Goal: Task Accomplishment & Management: Manage account settings

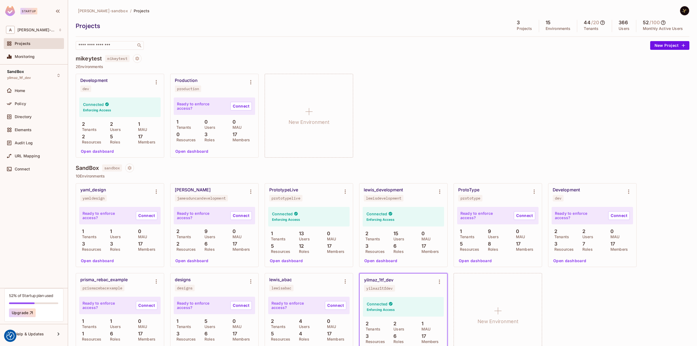
click at [450, 82] on div "Development dev Connected Enforcing Access 2 Tenants 2 Users 1 MAU 2 Resources …" at bounding box center [382, 116] width 613 height 84
click at [30, 104] on div "Policy" at bounding box center [38, 103] width 47 height 4
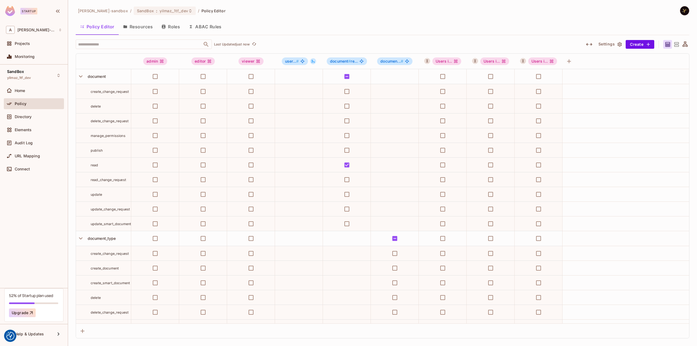
click at [207, 27] on button "ABAC Rules" at bounding box center [205, 27] width 42 height 14
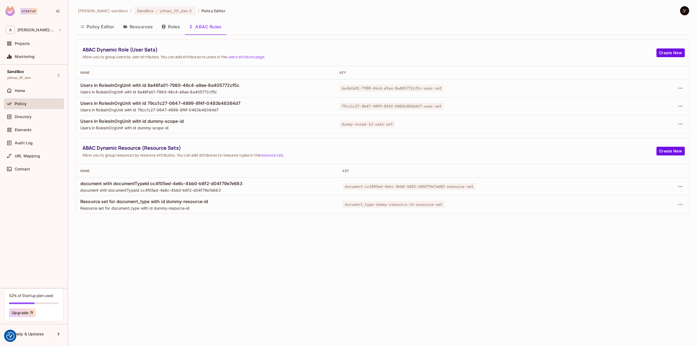
click at [266, 249] on div "[PERSON_NAME]-sandbox / SandBox : yilmaz_1tf_dev / Policy Editor Policy Editor …" at bounding box center [382, 173] width 629 height 346
click at [684, 205] on button "button" at bounding box center [680, 204] width 9 height 9
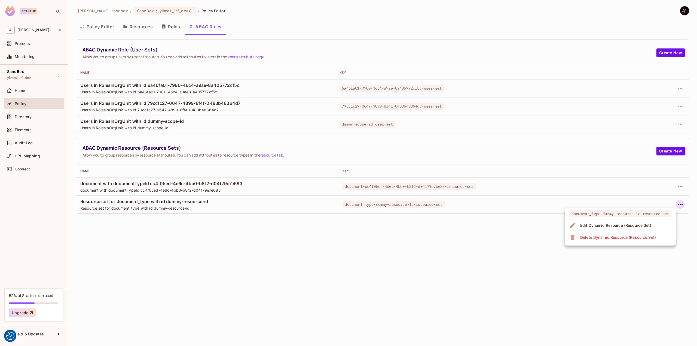
click at [613, 228] on span "Edit Dynamic Resource (Resource Set)" at bounding box center [615, 225] width 74 height 9
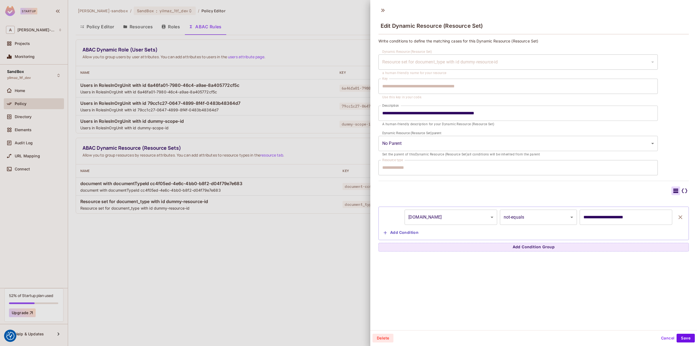
click at [681, 188] on icon at bounding box center [684, 190] width 7 height 7
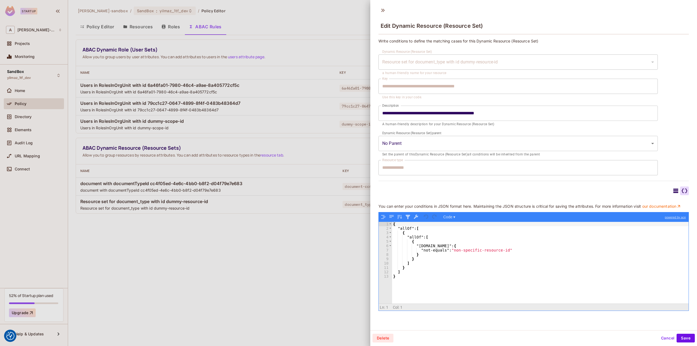
click at [277, 246] on div at bounding box center [348, 173] width 697 height 346
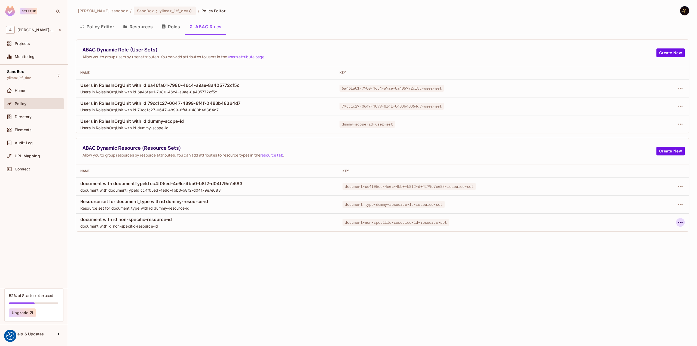
click at [679, 220] on icon "button" at bounding box center [680, 222] width 7 height 7
click at [598, 243] on div "Edit Dynamic Resource (Resource Set)" at bounding box center [610, 243] width 71 height 5
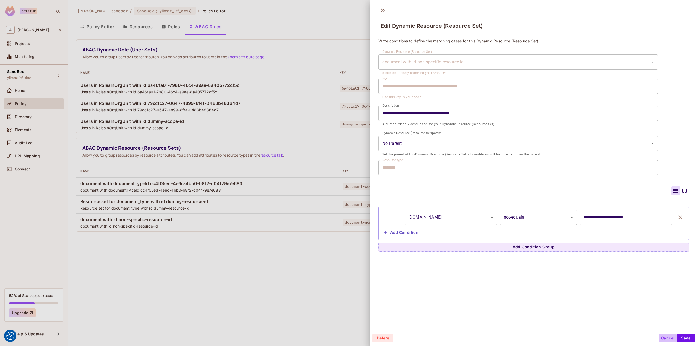
click at [659, 338] on button "Cancel" at bounding box center [668, 338] width 18 height 9
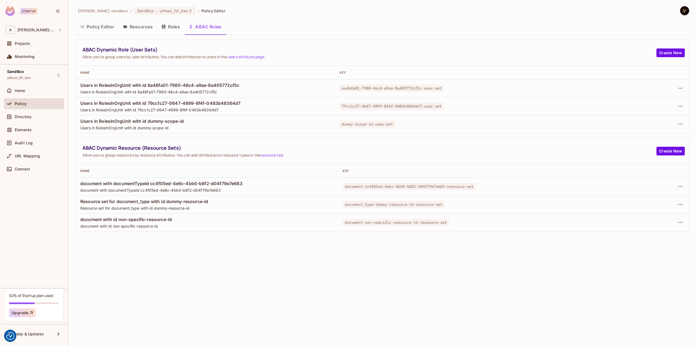
click at [359, 287] on div "[PERSON_NAME]-sandbox / SandBox : yilmaz_1tf_dev / Policy Editor Policy Editor …" at bounding box center [382, 173] width 629 height 346
click at [684, 221] on button "button" at bounding box center [680, 222] width 9 height 9
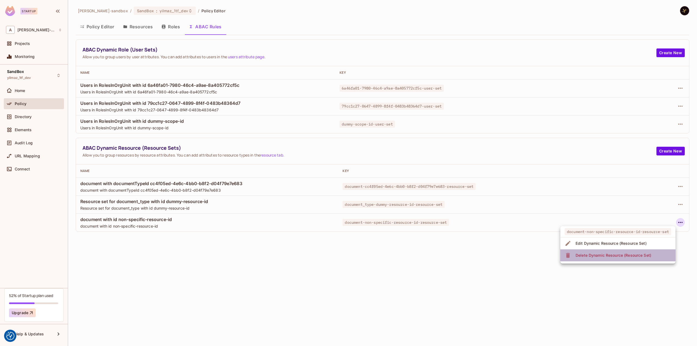
click at [613, 253] on div "Delete Dynamic Resource (Resource Set)" at bounding box center [613, 255] width 76 height 5
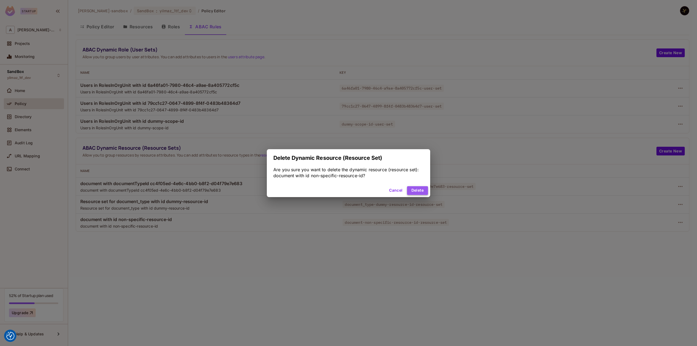
click at [416, 189] on button "Delete" at bounding box center [417, 190] width 21 height 9
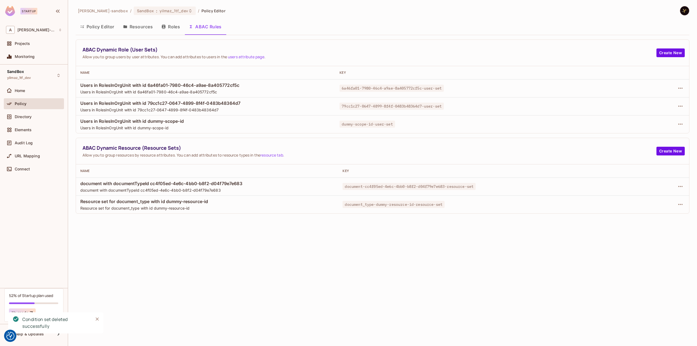
click at [212, 286] on div "[PERSON_NAME]-sandbox / SandBox : yilmaz_1tf_dev / Policy Editor Policy Editor …" at bounding box center [382, 173] width 629 height 346
click at [257, 248] on div "[PERSON_NAME]-sandbox / SandBox : yilmaz_1tf_dev / Policy Editor Policy Editor …" at bounding box center [382, 173] width 629 height 346
click at [183, 229] on div "[PERSON_NAME]-sandbox / SandBox : yilmaz_1tf_dev / Policy Editor Policy Editor …" at bounding box center [382, 173] width 629 height 346
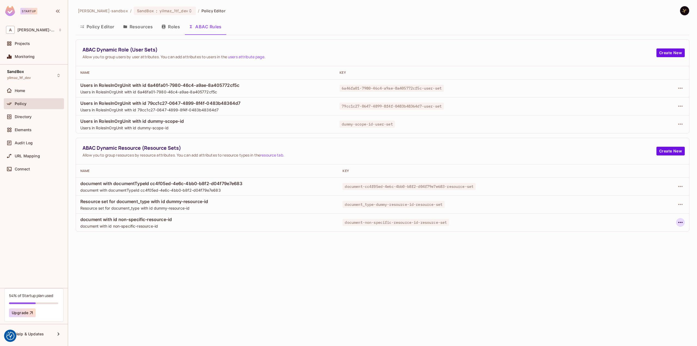
click at [682, 222] on icon "button" at bounding box center [680, 222] width 7 height 7
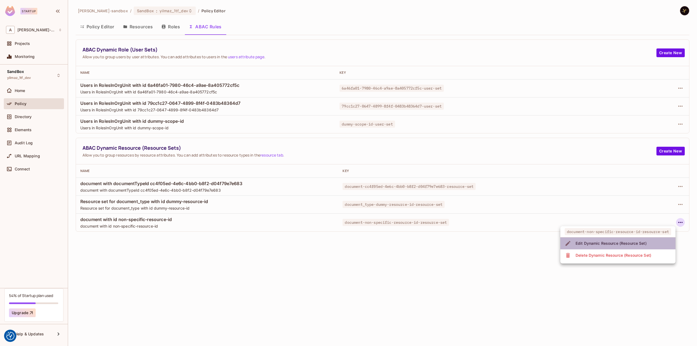
click at [614, 241] on div "Edit Dynamic Resource (Resource Set)" at bounding box center [610, 243] width 71 height 5
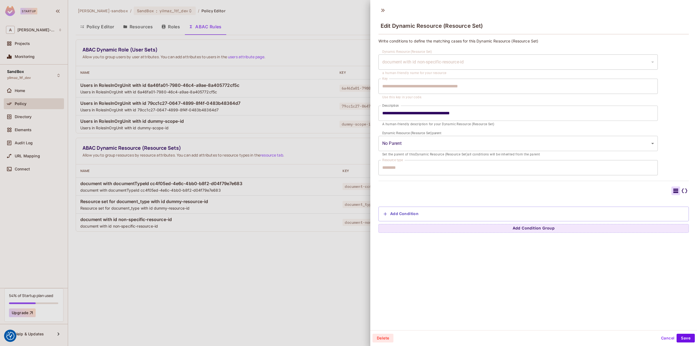
click at [413, 212] on button "Add Condition" at bounding box center [400, 214] width 39 height 9
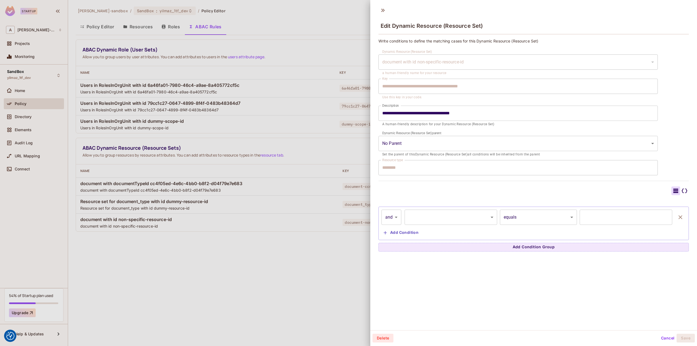
click at [430, 216] on body "We use cookies to enhance your browsing experience, serve personalized ads or c…" at bounding box center [348, 173] width 697 height 346
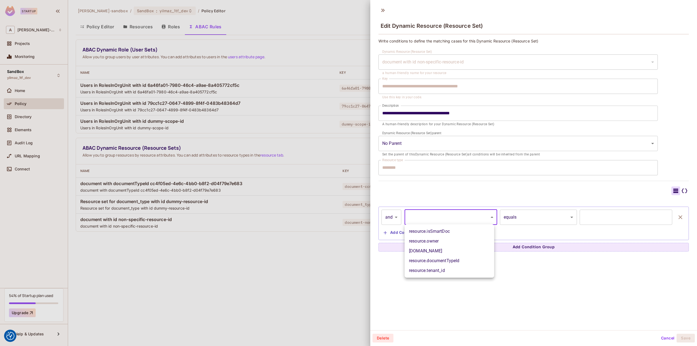
click at [432, 216] on div at bounding box center [348, 173] width 697 height 346
click at [659, 336] on button "Cancel" at bounding box center [668, 338] width 18 height 9
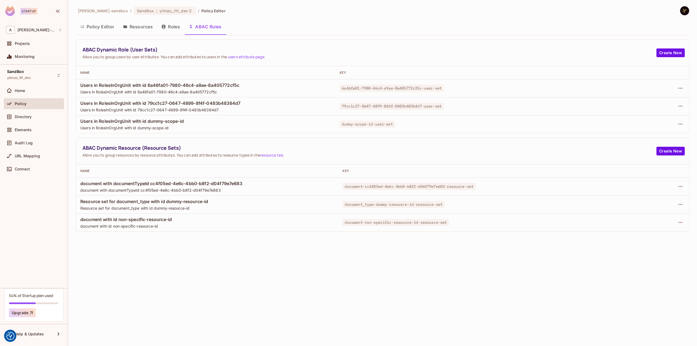
click at [372, 265] on div "[PERSON_NAME]-sandbox / SandBox : yilmaz_1tf_dev / Policy Editor Policy Editor …" at bounding box center [382, 173] width 629 height 346
